Goal: Communication & Community: Answer question/provide support

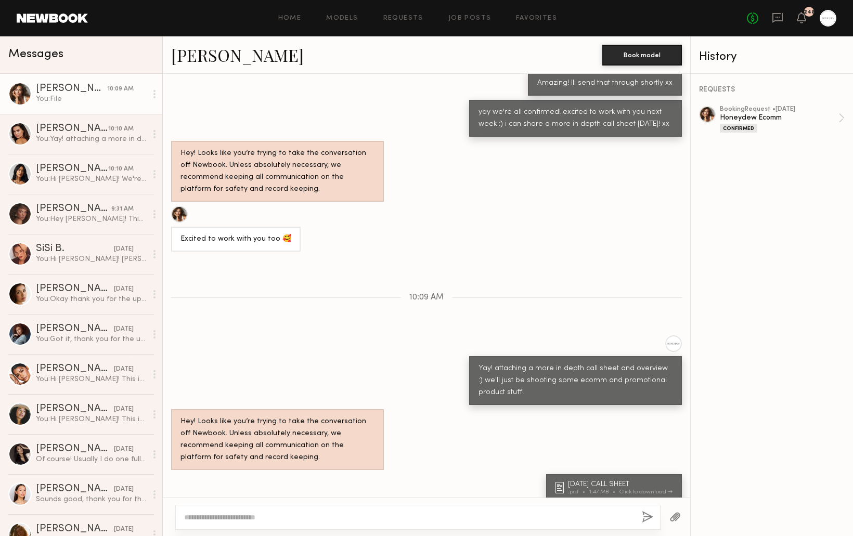
scroll to position [1011, 0]
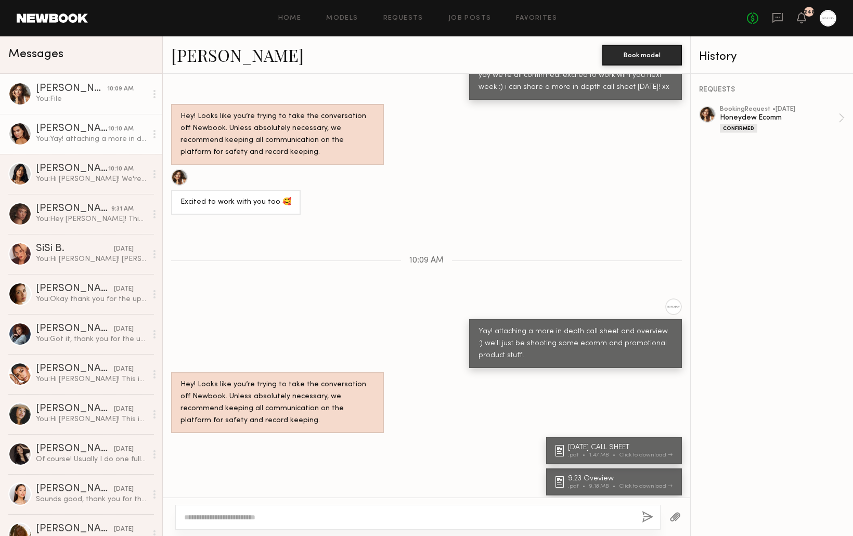
click at [73, 140] on div "You: Yay! attaching a more in depth call sheet and overview :) we'll just be sh…" at bounding box center [91, 139] width 111 height 10
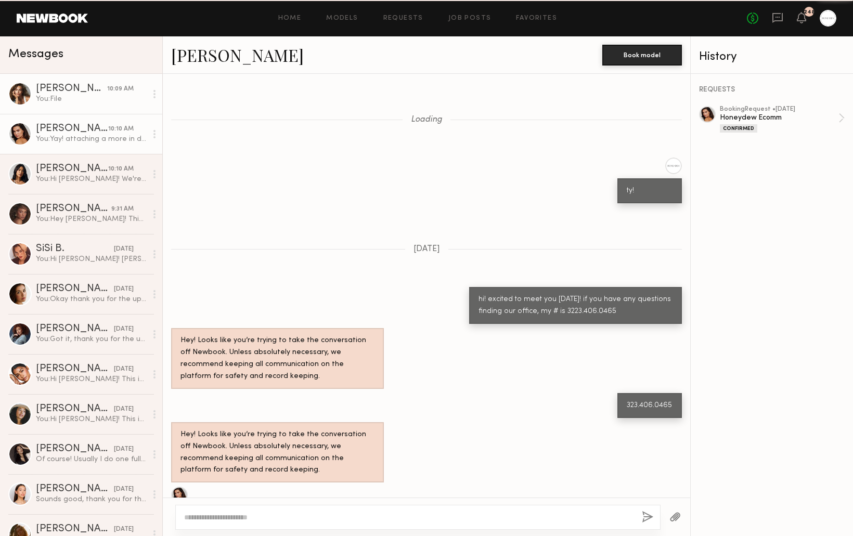
scroll to position [948, 0]
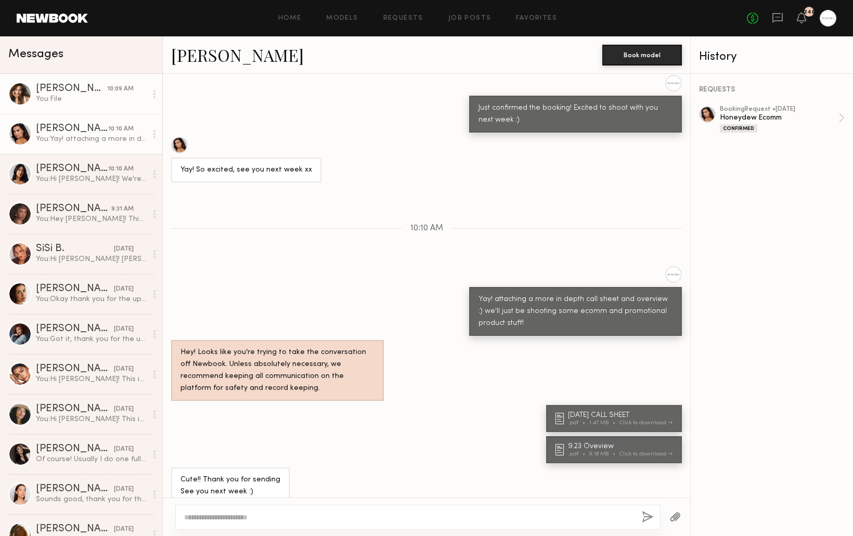
click at [79, 81] on link "[PERSON_NAME] 10:09 AM You: File" at bounding box center [81, 94] width 162 height 40
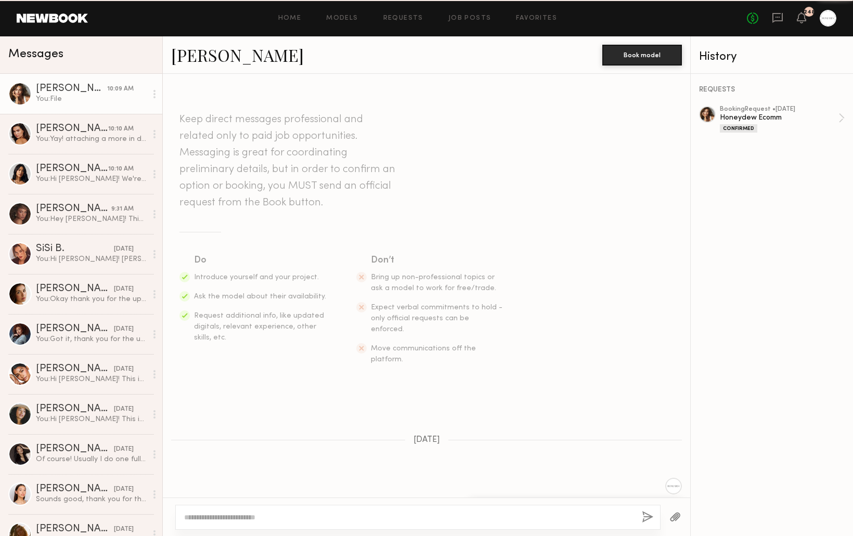
scroll to position [1011, 0]
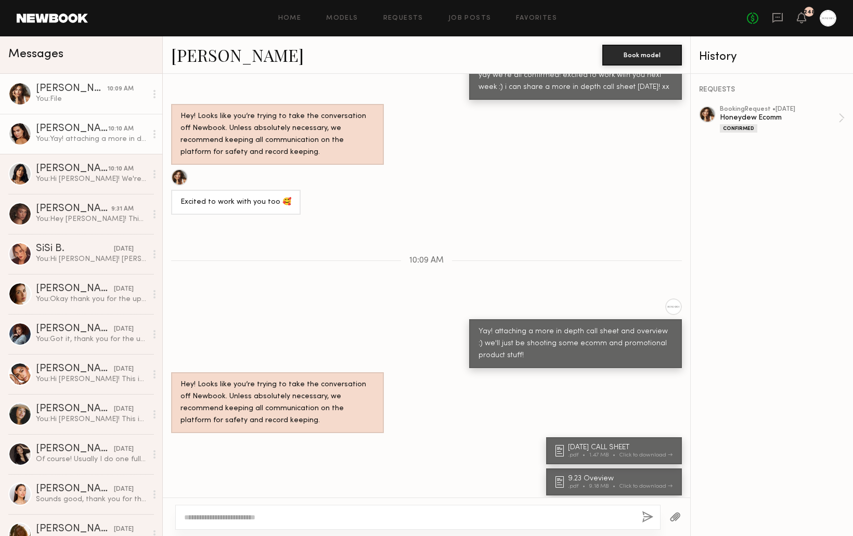
click at [71, 132] on div "[PERSON_NAME]" at bounding box center [72, 129] width 72 height 10
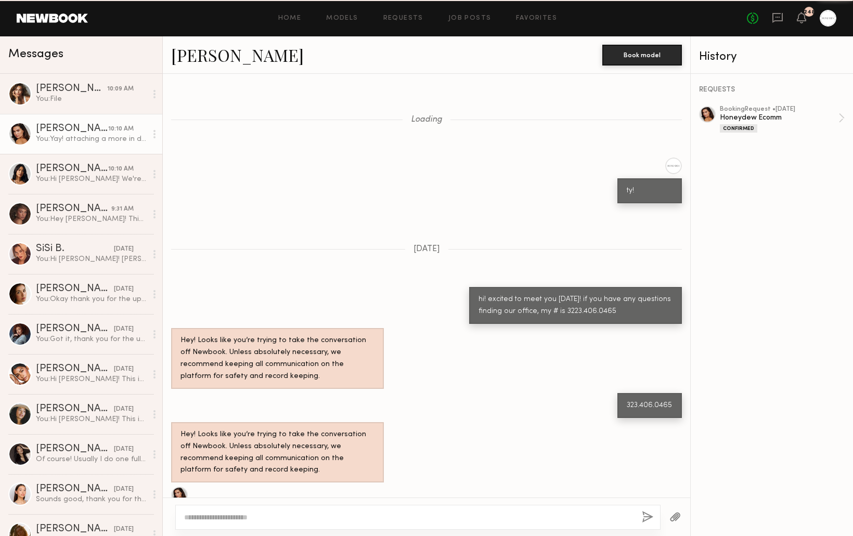
scroll to position [948, 0]
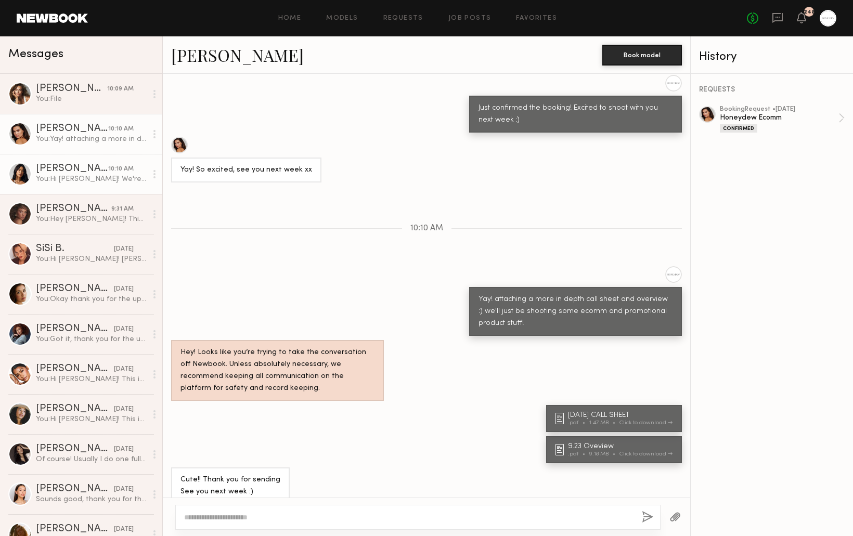
click at [67, 177] on div "You: Hi [PERSON_NAME]! We're no longer moving forward with this shoot, so we ca…" at bounding box center [91, 179] width 111 height 10
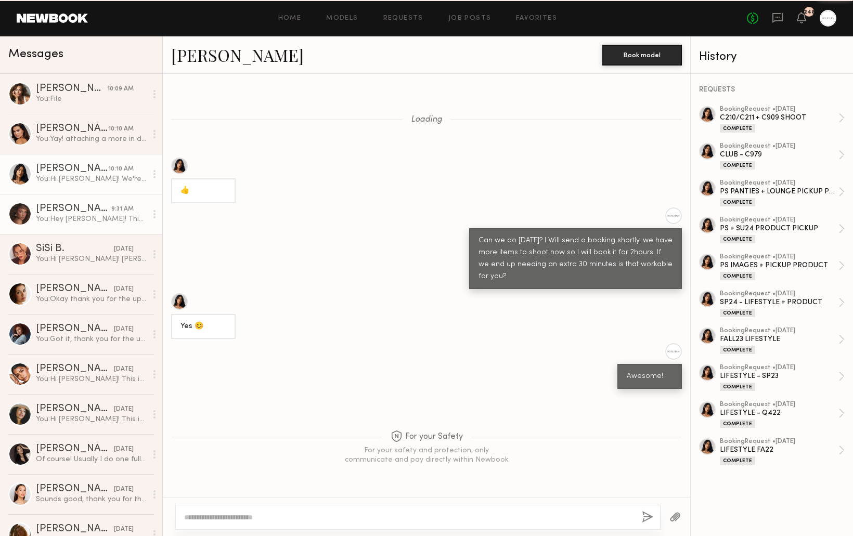
scroll to position [672, 0]
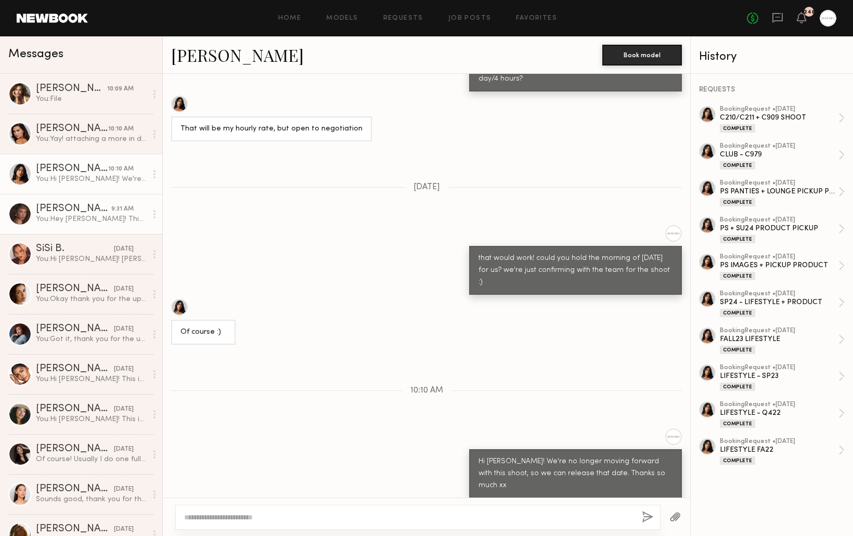
click at [73, 224] on link "[PERSON_NAME] 9:31 AM You: Hey [PERSON_NAME]! This is [PERSON_NAME] - we got to…" at bounding box center [81, 214] width 162 height 40
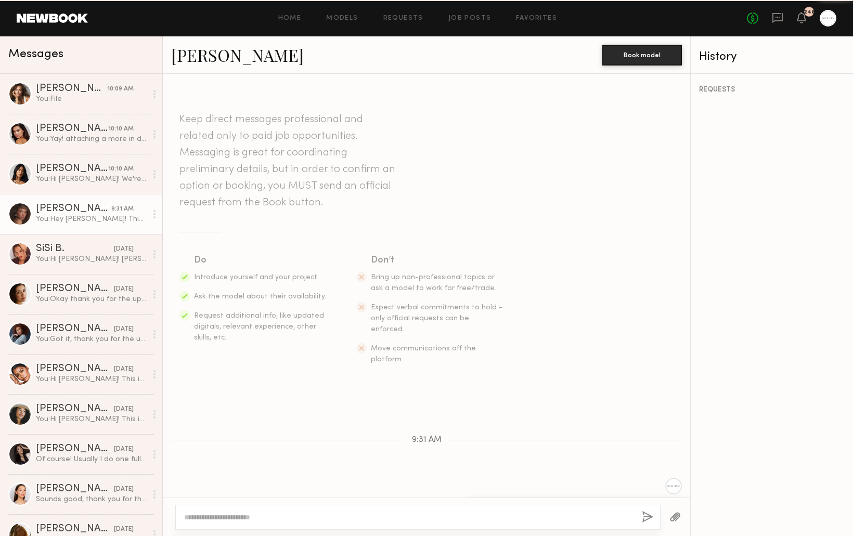
scroll to position [109, 0]
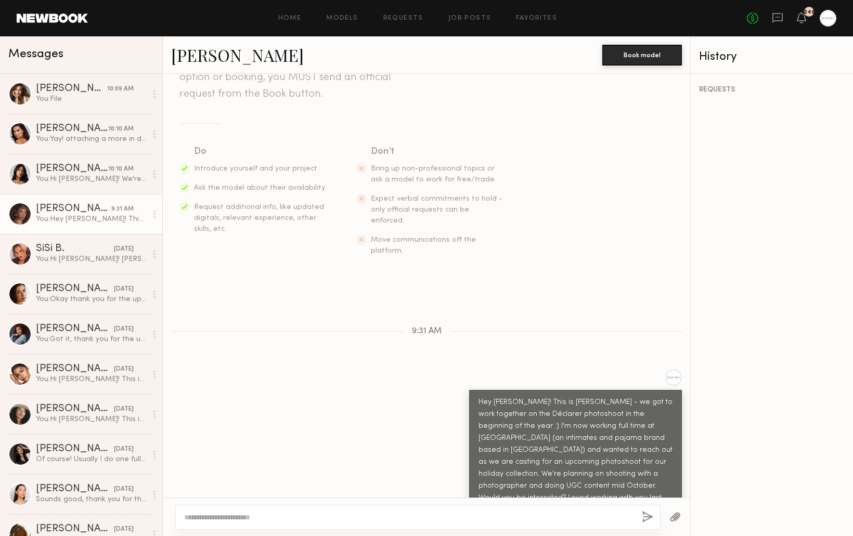
click at [834, 24] on link at bounding box center [828, 18] width 17 height 17
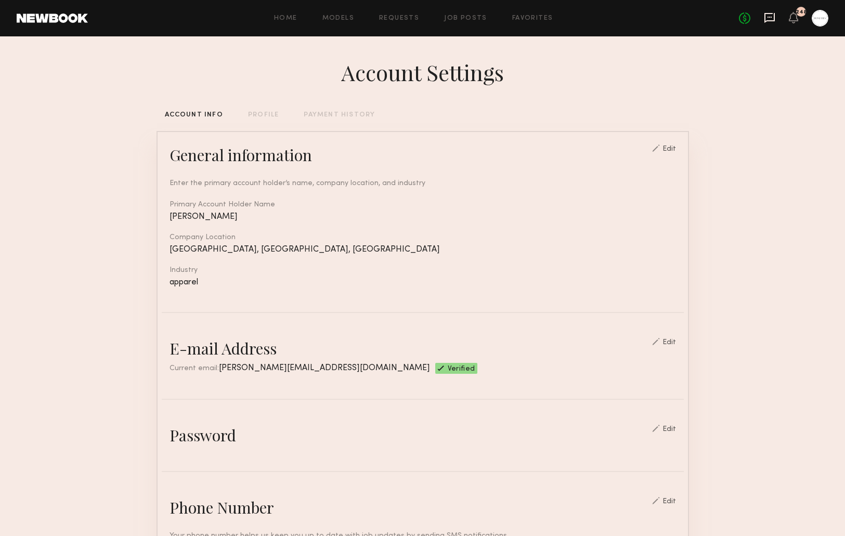
click at [774, 18] on icon at bounding box center [770, 18] width 10 height 10
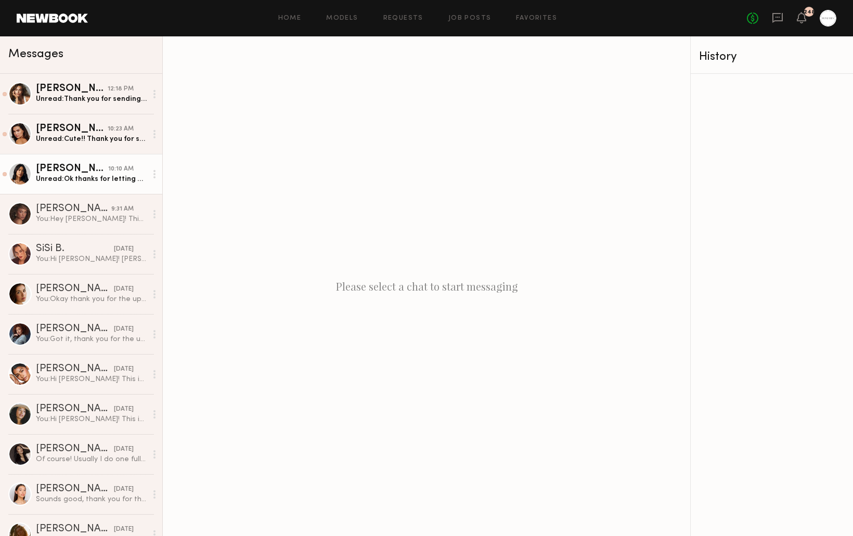
click at [84, 171] on div "[PERSON_NAME]" at bounding box center [72, 169] width 72 height 10
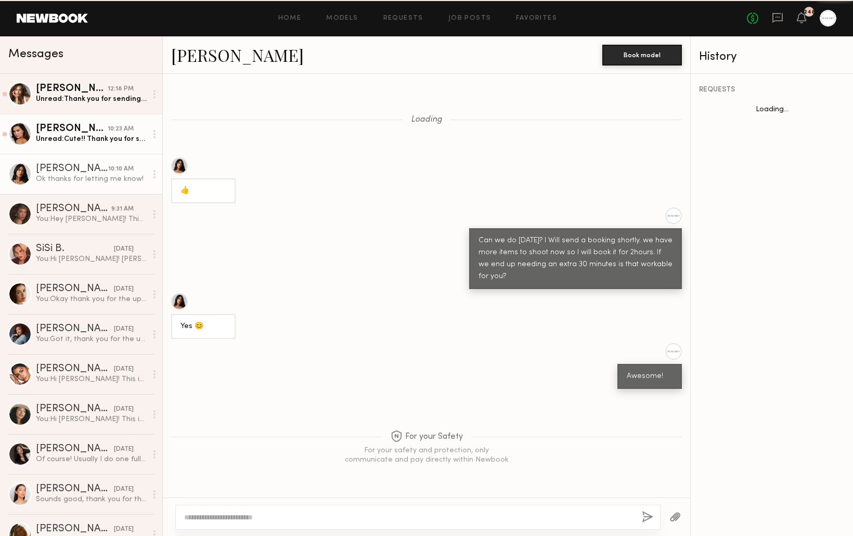
scroll to position [672, 0]
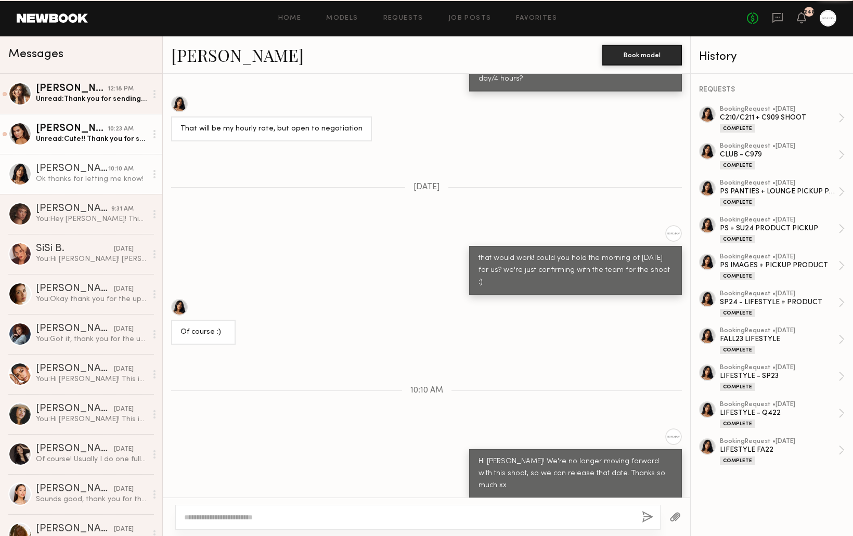
click at [83, 132] on div "[PERSON_NAME]" at bounding box center [72, 129] width 72 height 10
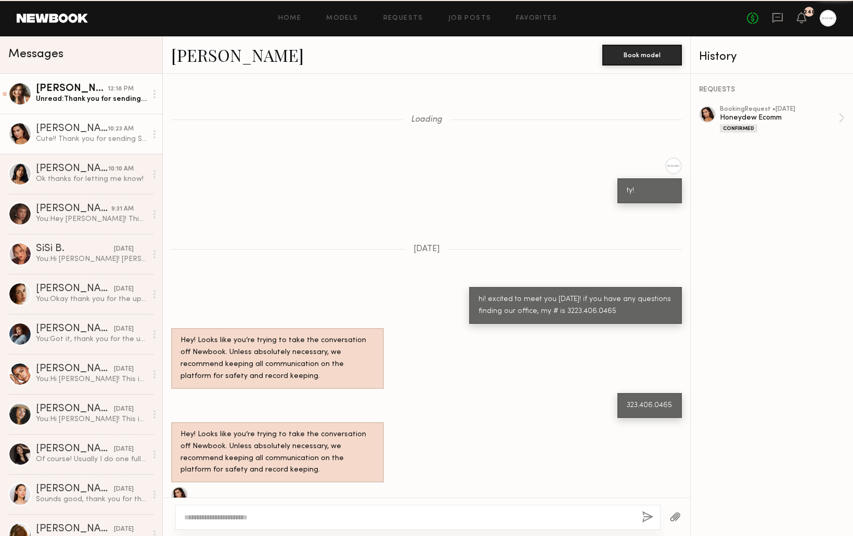
scroll to position [948, 0]
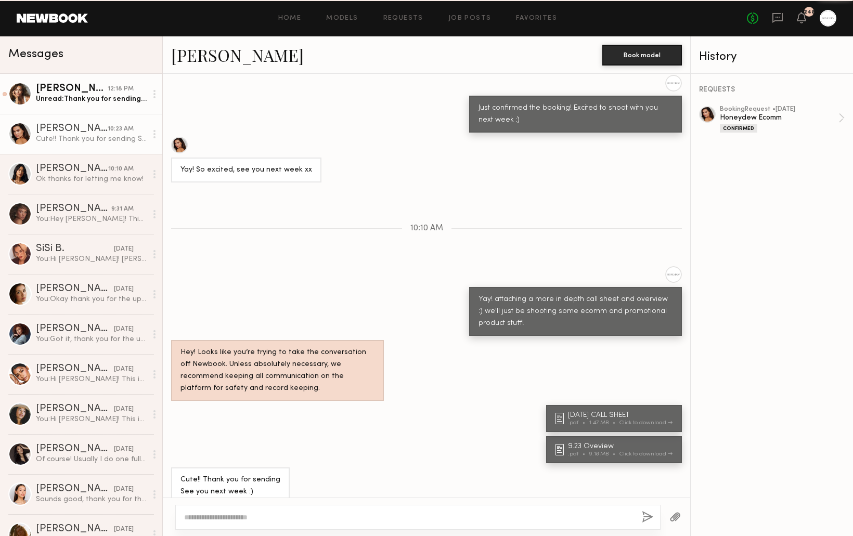
click at [66, 87] on div "[PERSON_NAME]" at bounding box center [72, 89] width 72 height 10
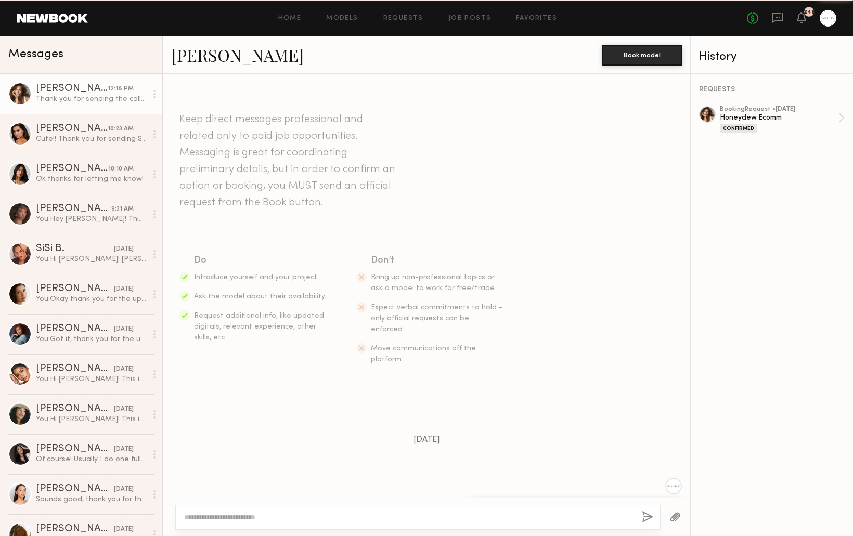
scroll to position [1011, 0]
